Goal: Transaction & Acquisition: Download file/media

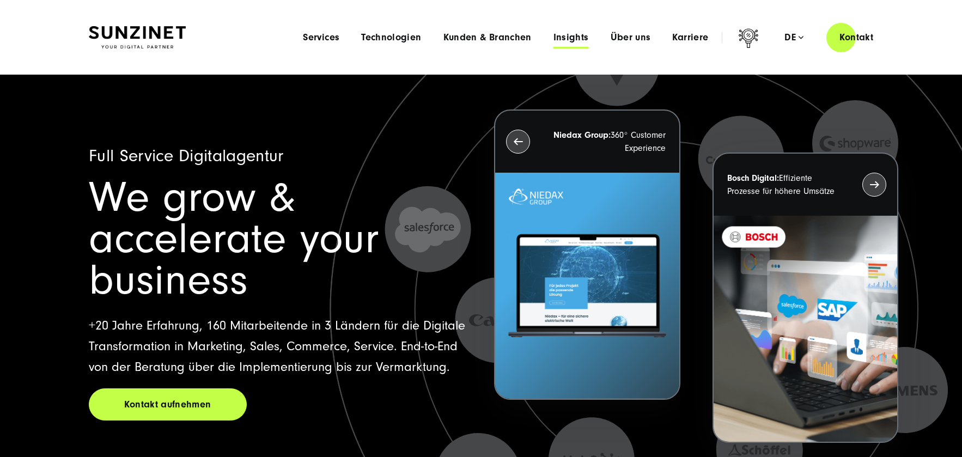
click at [584, 37] on span "Insights" at bounding box center [570, 37] width 35 height 11
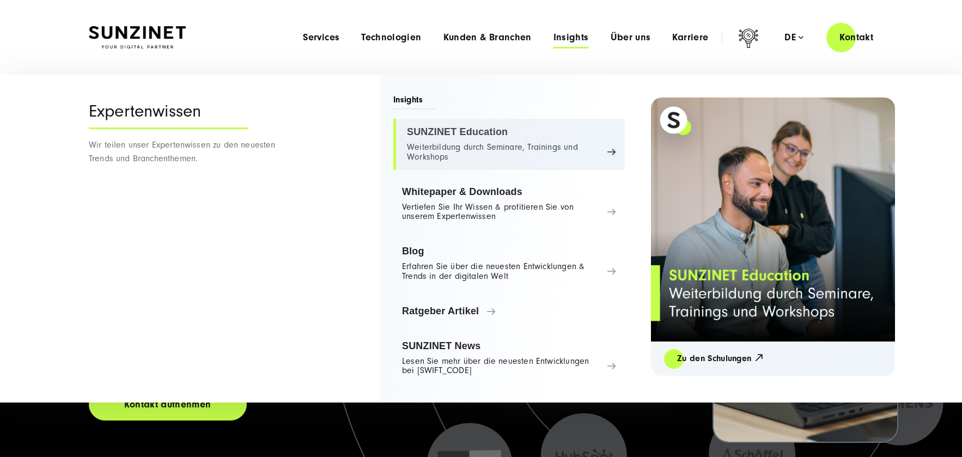
drag, startPoint x: 482, startPoint y: 205, endPoint x: 469, endPoint y: 157, distance: 49.5
click at [482, 205] on link "Whitepaper & Downloads Vertiefen Sie Ihr Wissen & profitieren Sie von unserem E…" at bounding box center [508, 204] width 231 height 51
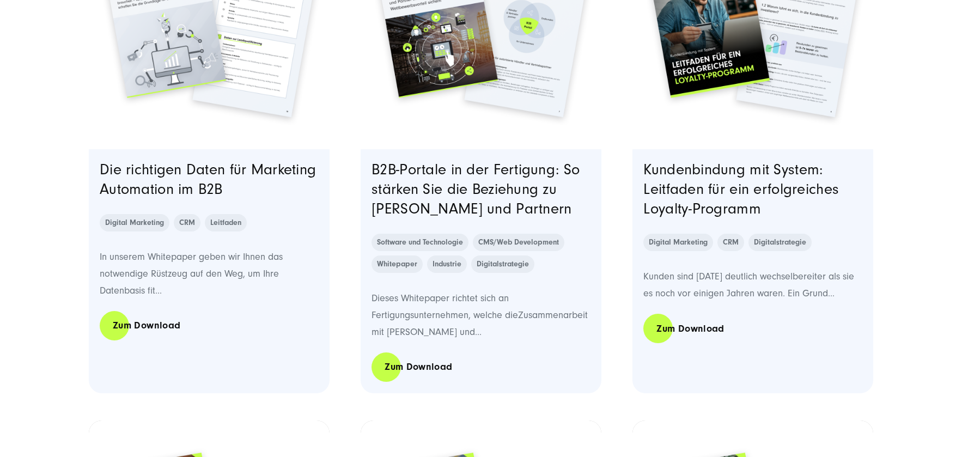
scroll to position [548, 0]
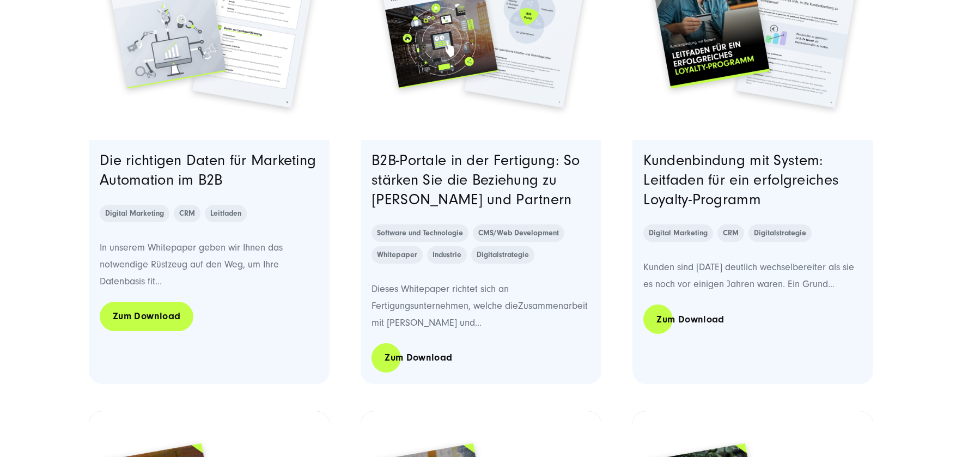
click at [173, 320] on link "Zum Download" at bounding box center [147, 316] width 94 height 31
